Goal: Go to known website: Access a specific website the user already knows

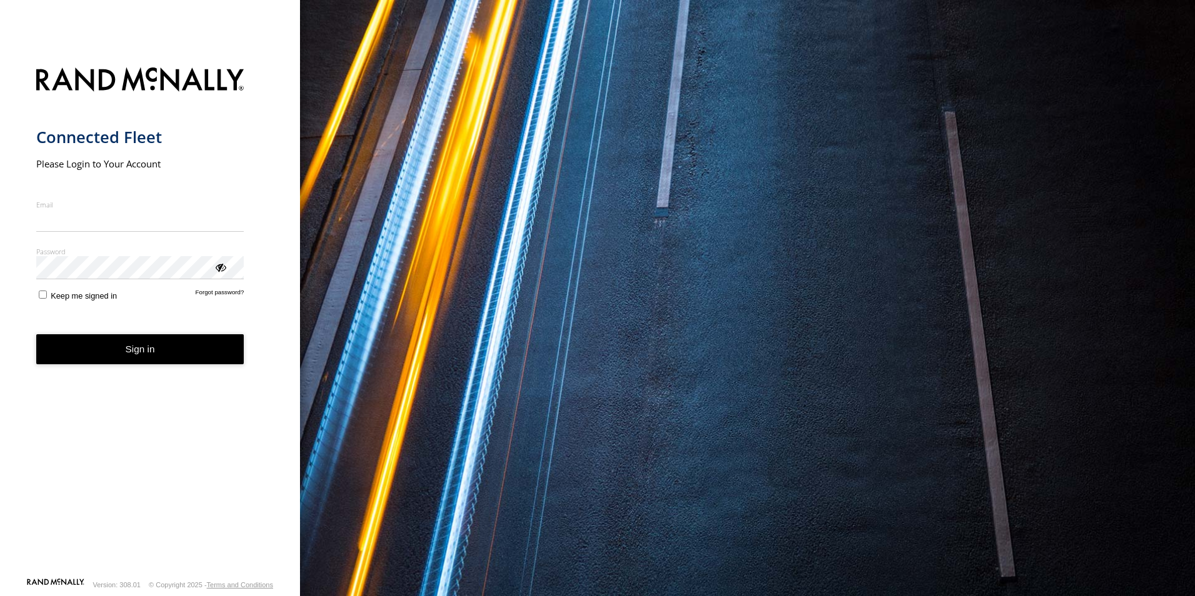
click at [131, 226] on input "Email" at bounding box center [140, 220] width 208 height 22
type input "**********"
click at [89, 348] on button "Sign in" at bounding box center [140, 349] width 208 height 31
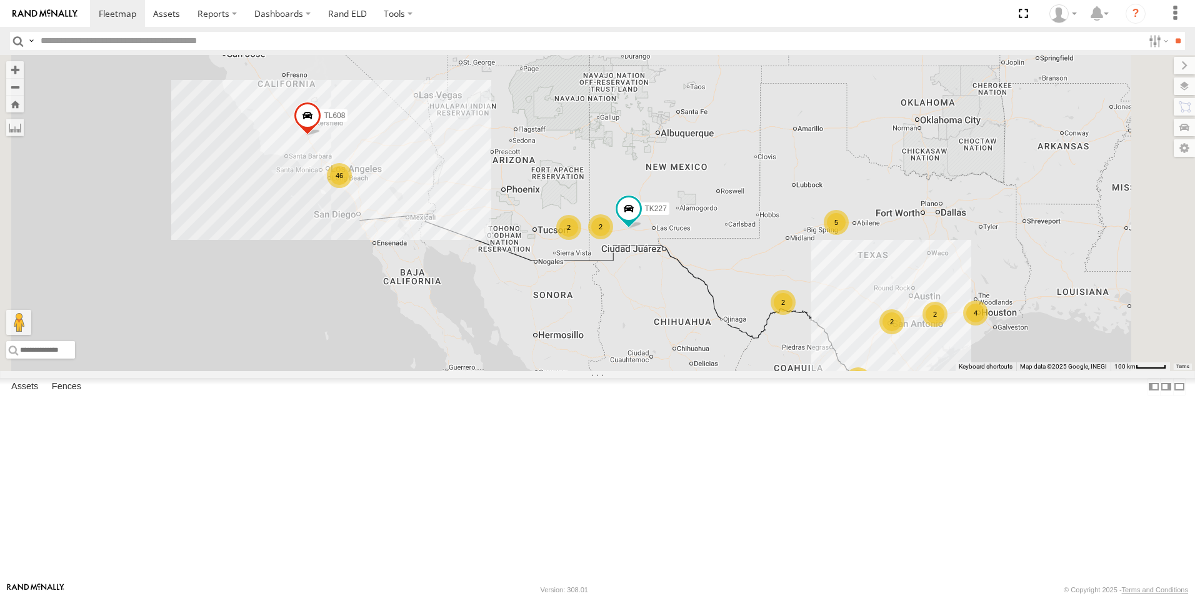
click at [352, 188] on div "46" at bounding box center [339, 175] width 25 height 25
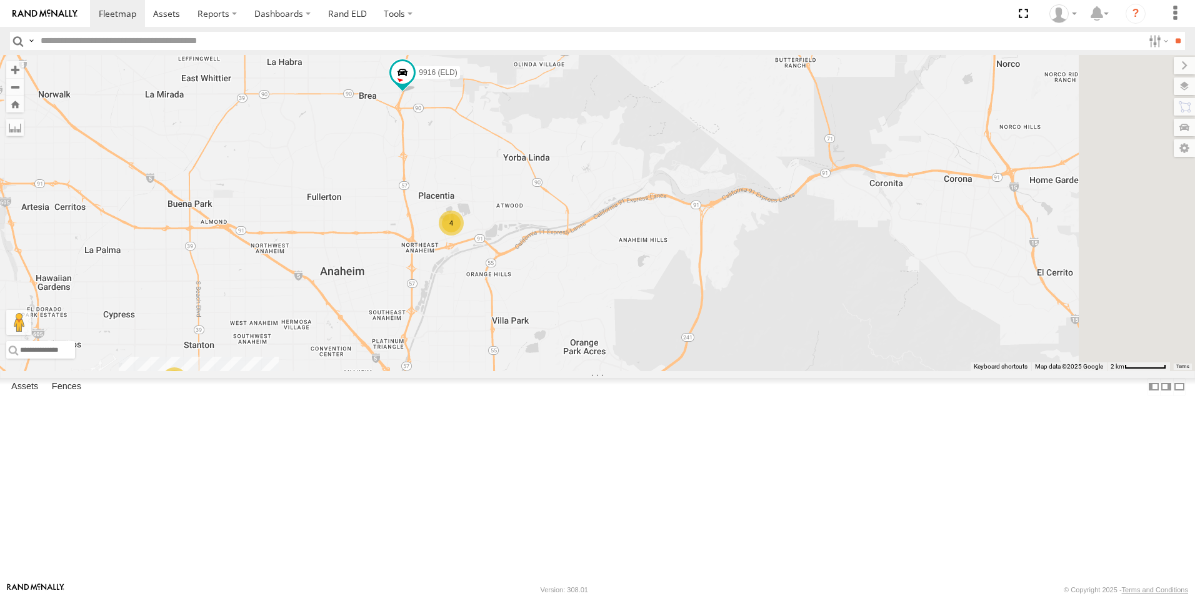
drag, startPoint x: 637, startPoint y: 348, endPoint x: 591, endPoint y: 234, distance: 123.6
click at [591, 234] on div "TL844 TL608 TK227 3C8427104DF8 TL030 TL3006 TL116 9916 (ELD) 4 2 2" at bounding box center [597, 213] width 1195 height 316
